Goal: Information Seeking & Learning: Learn about a topic

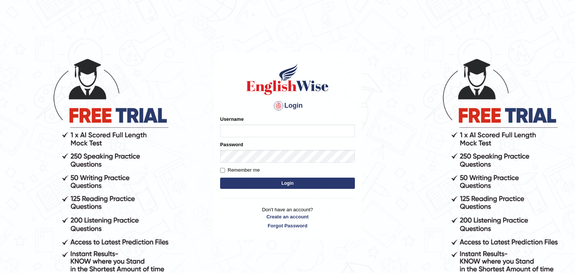
type input "Sinthuja"
click at [273, 183] on button "Login" at bounding box center [287, 183] width 135 height 11
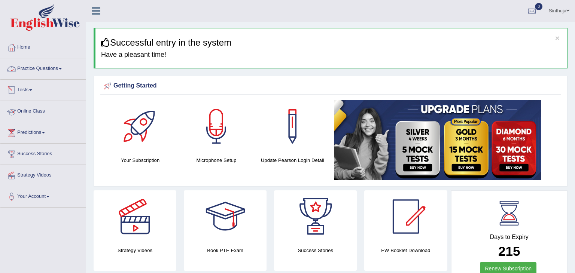
click at [65, 69] on link "Practice Questions" at bounding box center [42, 67] width 85 height 19
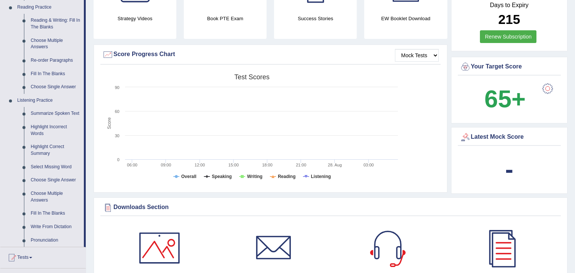
scroll to position [239, 0]
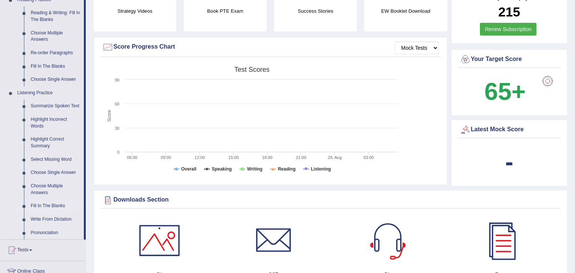
click at [52, 206] on link "Fill In The Blanks" at bounding box center [55, 205] width 57 height 13
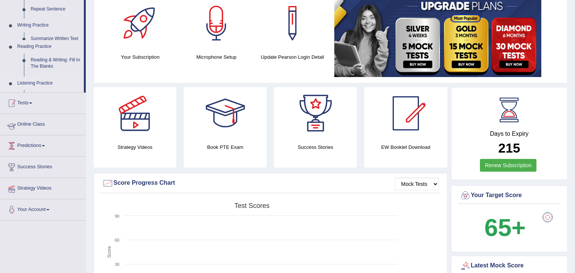
scroll to position [118, 0]
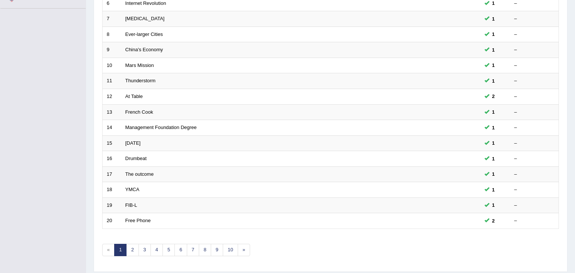
scroll to position [220, 0]
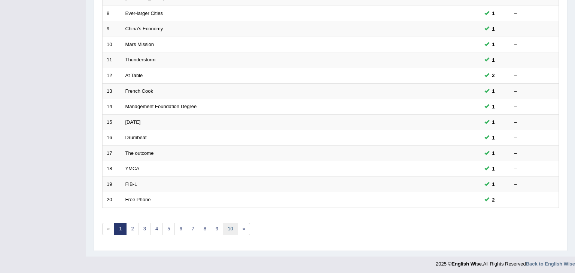
click at [230, 224] on link "10" at bounding box center [230, 229] width 15 height 12
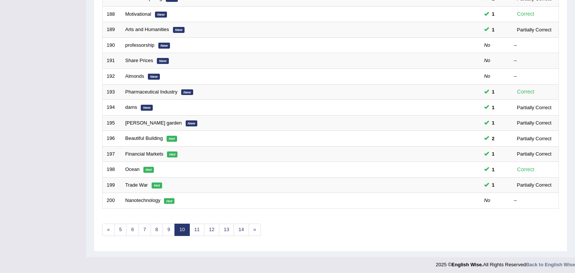
scroll to position [220, 0]
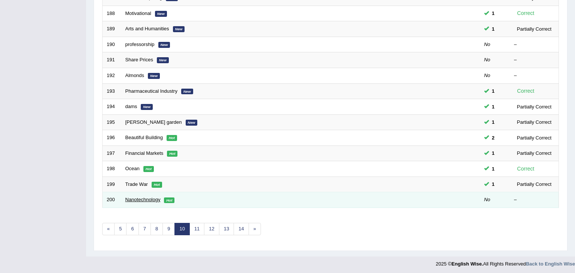
click at [140, 197] on link "Nanotechnology" at bounding box center [142, 200] width 35 height 6
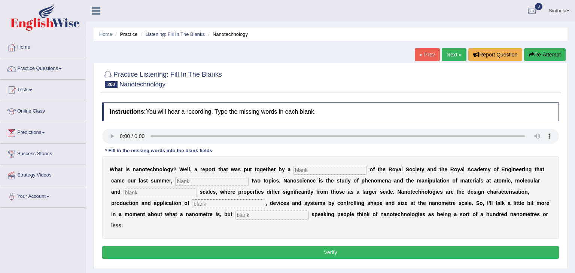
click at [293, 169] on input "text" at bounding box center [329, 170] width 73 height 9
click at [293, 168] on input "text" at bounding box center [329, 170] width 73 height 9
type input "combination"
click at [177, 179] on input "text" at bounding box center [211, 181] width 73 height 9
type input "identified"
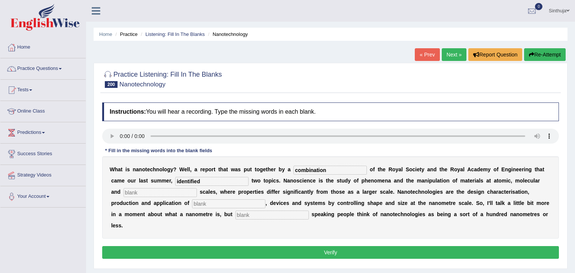
click at [144, 191] on input "text" at bounding box center [159, 192] width 73 height 9
type input "macromolecular"
click at [192, 203] on input "text" at bounding box center [228, 203] width 73 height 9
type input "structures"
click at [235, 214] on input "text" at bounding box center [271, 215] width 73 height 9
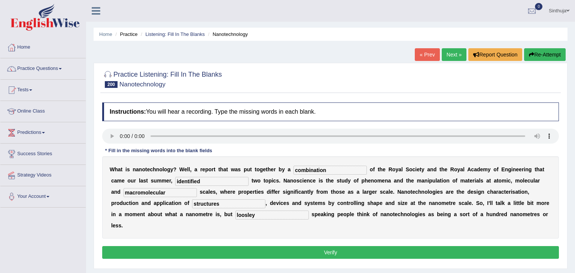
type input "loosley"
click at [252, 246] on button "Verify" at bounding box center [330, 252] width 457 height 13
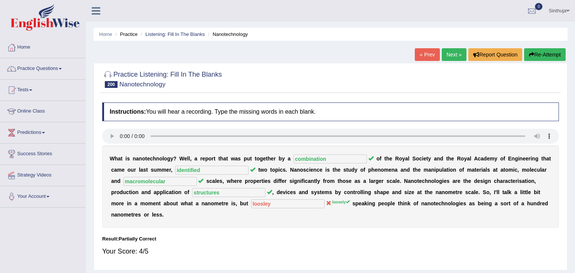
click at [252, 242] on div "Your Score: 4/5" at bounding box center [330, 251] width 457 height 18
click at [451, 53] on link "Next »" at bounding box center [454, 54] width 25 height 13
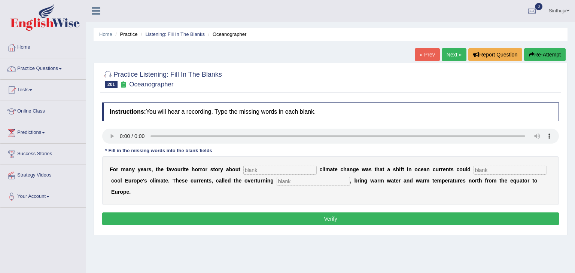
click at [266, 168] on input "text" at bounding box center [279, 170] width 73 height 9
click at [473, 171] on input "text" at bounding box center [509, 170] width 73 height 9
type input "radically"
click at [277, 180] on input "text" at bounding box center [313, 181] width 73 height 9
type input "circulation"
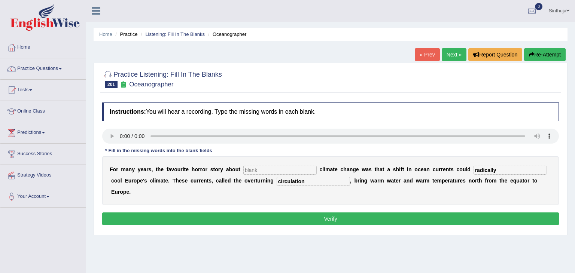
click at [243, 170] on input "text" at bounding box center [279, 170] width 73 height 9
click at [245, 170] on input "text" at bounding box center [279, 170] width 73 height 9
type input "abrobt"
click at [317, 213] on button "Verify" at bounding box center [330, 219] width 457 height 13
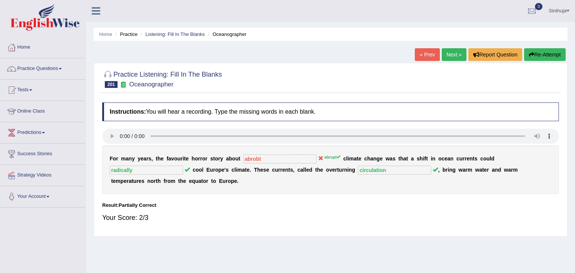
click at [452, 50] on link "Next »" at bounding box center [454, 54] width 25 height 13
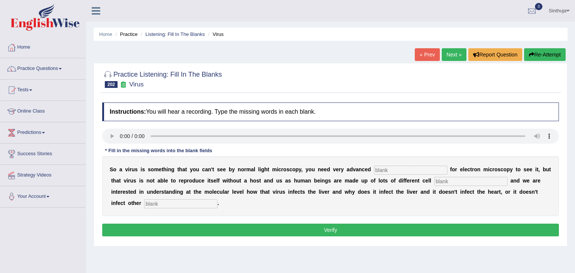
click at [374, 168] on input "text" at bounding box center [410, 170] width 73 height 9
type input "techniques"
click at [434, 181] on input "text" at bounding box center [470, 181] width 73 height 9
type input "types"
click at [146, 202] on input "text" at bounding box center [180, 203] width 73 height 9
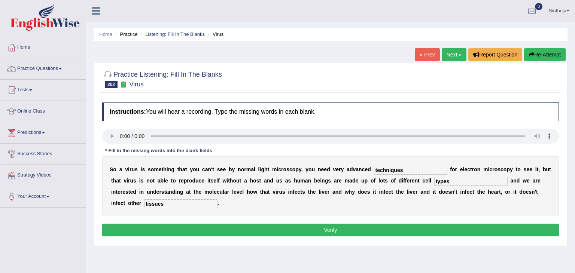
type input "tissues"
click at [338, 234] on button "Verify" at bounding box center [330, 230] width 457 height 13
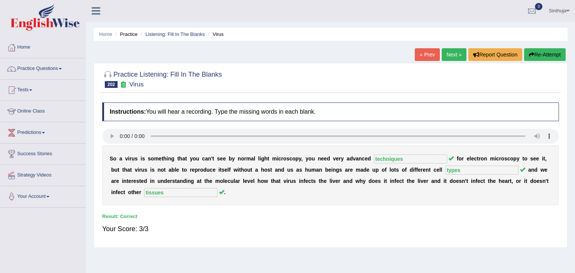
click at [450, 54] on link "Next »" at bounding box center [454, 54] width 25 height 13
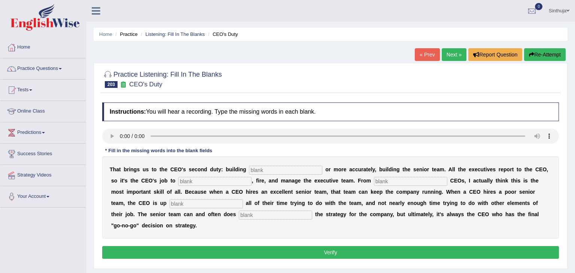
click at [249, 168] on input "text" at bounding box center [285, 170] width 73 height 9
type input "everyone"
click at [178, 181] on input "text" at bounding box center [214, 181] width 73 height 9
type input "higher"
click at [374, 182] on input "text" at bounding box center [410, 181] width 73 height 9
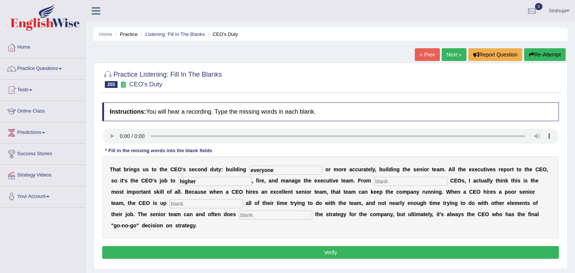
click at [170, 200] on input "text" at bounding box center [206, 203] width 73 height 9
type input "spending"
click at [239, 214] on input "text" at bounding box center [275, 215] width 73 height 9
type input "develop"
click at [374, 180] on input "text" at bounding box center [410, 181] width 73 height 9
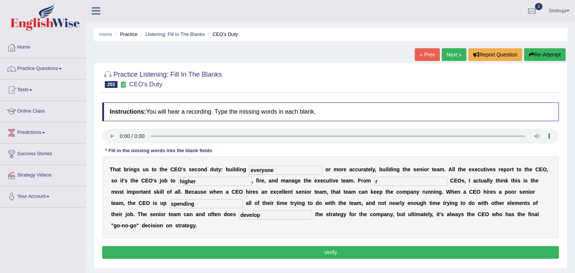
type input "r"
click at [360, 246] on button "Verify" at bounding box center [330, 252] width 457 height 13
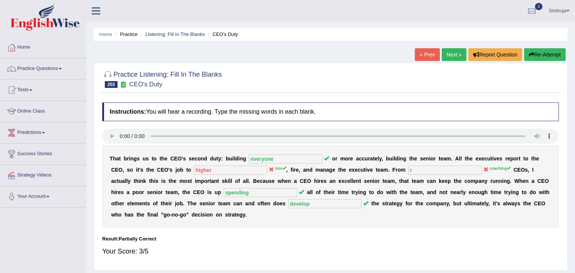
click at [540, 50] on button "Re-Attempt" at bounding box center [545, 54] width 42 height 13
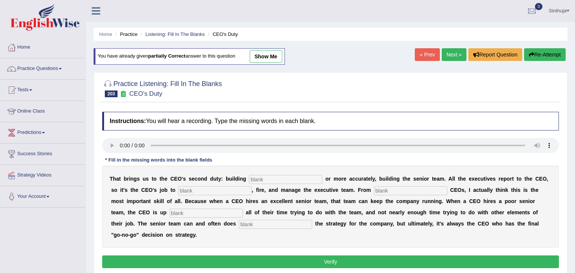
click at [249, 179] on input "text" at bounding box center [285, 179] width 73 height 9
type input "everyone"
click at [178, 189] on input "text" at bounding box center [214, 190] width 73 height 9
type input "hire"
click at [374, 190] on input "text" at bounding box center [410, 190] width 73 height 9
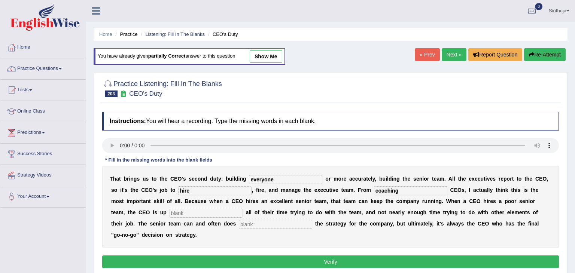
type input "coaching"
click at [170, 213] on input "text" at bounding box center [206, 213] width 73 height 9
type input "spending"
click at [239, 226] on input "text" at bounding box center [275, 224] width 73 height 9
type input "develop"
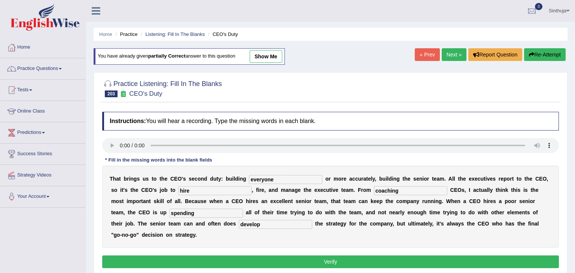
click at [312, 256] on button "Verify" at bounding box center [330, 262] width 457 height 13
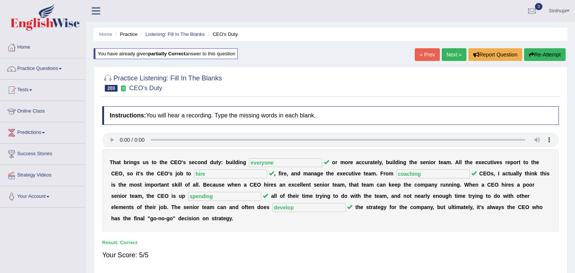
click at [448, 54] on link "Next »" at bounding box center [454, 54] width 25 height 13
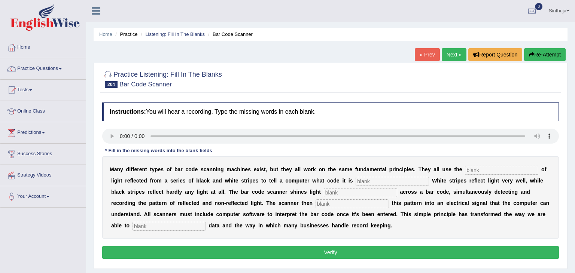
click at [465, 170] on input "text" at bounding box center [501, 170] width 73 height 9
type input "intencity"
click at [355, 179] on input "text" at bounding box center [391, 181] width 73 height 9
click at [355, 178] on input "text" at bounding box center [391, 181] width 73 height 9
type input "seen"
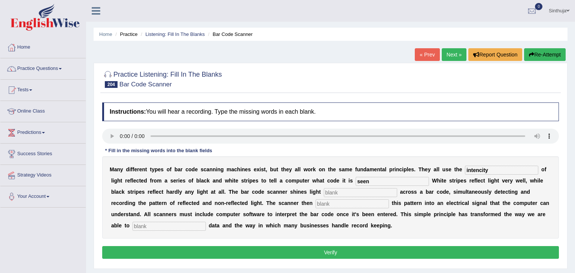
click at [324, 192] on input "text" at bounding box center [360, 192] width 73 height 9
click at [315, 201] on input "text" at bounding box center [351, 203] width 73 height 9
type input "translate"
click at [206, 222] on input "text" at bounding box center [168, 226] width 73 height 9
type input "manuplate"
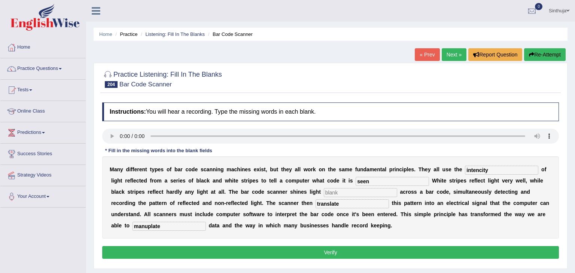
click at [324, 190] on input "text" at bounding box center [360, 192] width 73 height 9
type input "pass"
click at [328, 251] on button "Verify" at bounding box center [330, 252] width 457 height 13
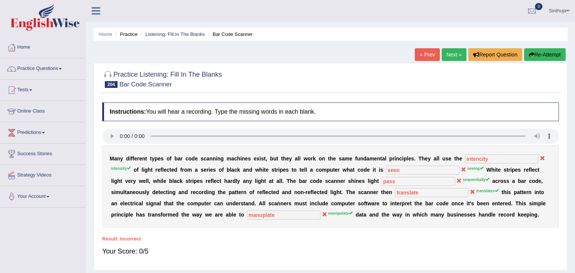
click at [548, 56] on button "Re-Attempt" at bounding box center [545, 54] width 42 height 13
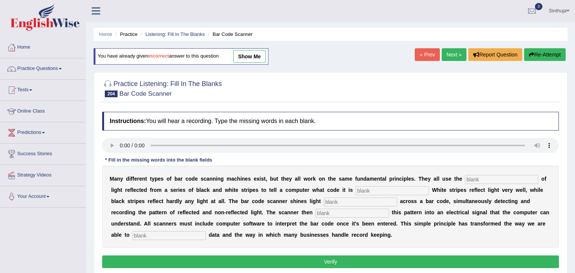
click at [465, 177] on input "text" at bounding box center [501, 179] width 73 height 9
type input "intensity"
click at [355, 189] on input "text" at bounding box center [391, 190] width 73 height 9
type input "see"
click at [324, 199] on input "text" at bounding box center [360, 202] width 73 height 9
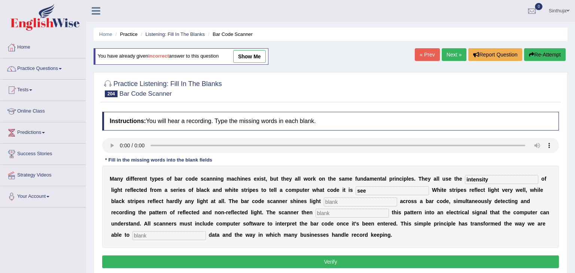
click at [253, 53] on link "show me" at bounding box center [249, 56] width 33 height 13
type input "intencity"
type input "seen"
type input "pass"
type input "translate"
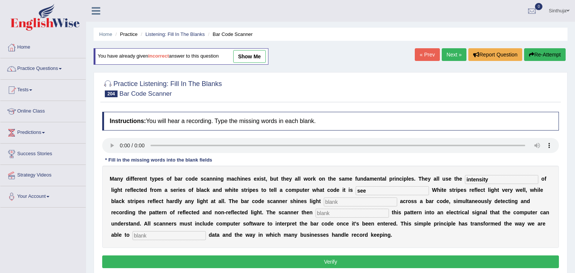
type input "manuplate"
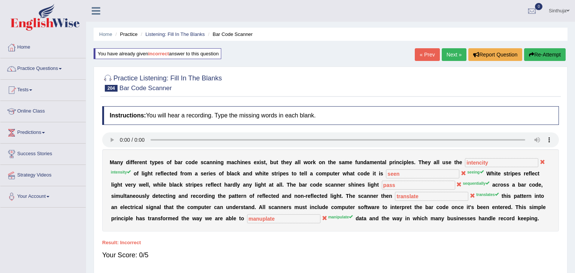
click at [451, 55] on link "Next »" at bounding box center [454, 54] width 25 height 13
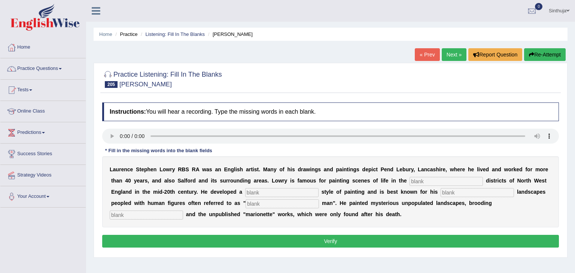
click at [409, 180] on input "text" at bounding box center [445, 181] width 73 height 9
type input "industrial"
click at [252, 193] on input "text" at bounding box center [281, 192] width 73 height 9
click at [440, 193] on input "text" at bounding box center [476, 192] width 73 height 9
type input "urban"
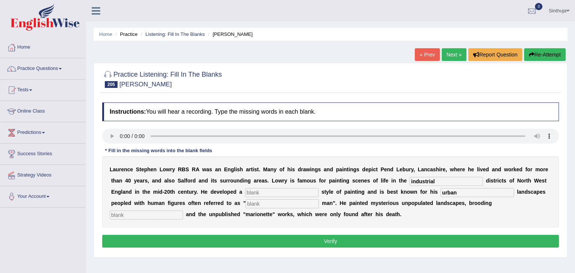
click at [245, 201] on input "text" at bounding box center [281, 203] width 73 height 9
click at [183, 211] on input "text" at bounding box center [146, 215] width 73 height 9
